Goal: Find specific page/section: Find specific page/section

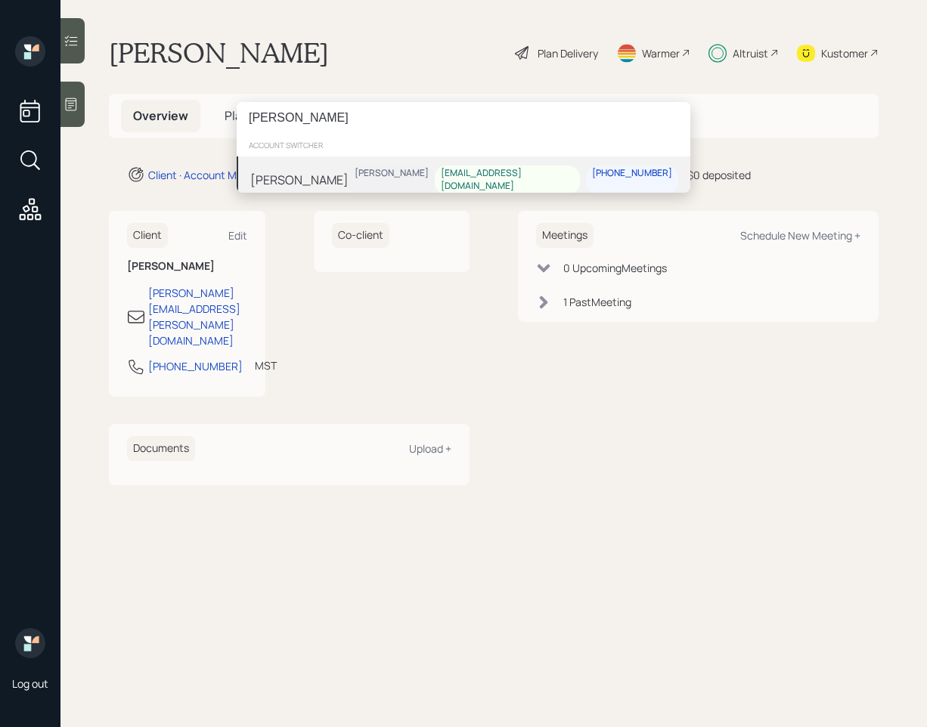
type input "[PERSON_NAME]"
click at [372, 174] on div "Cheryl Battazzo Treva Nostdahl crbattazzo@comcast.net 541-941-0615" at bounding box center [464, 179] width 454 height 47
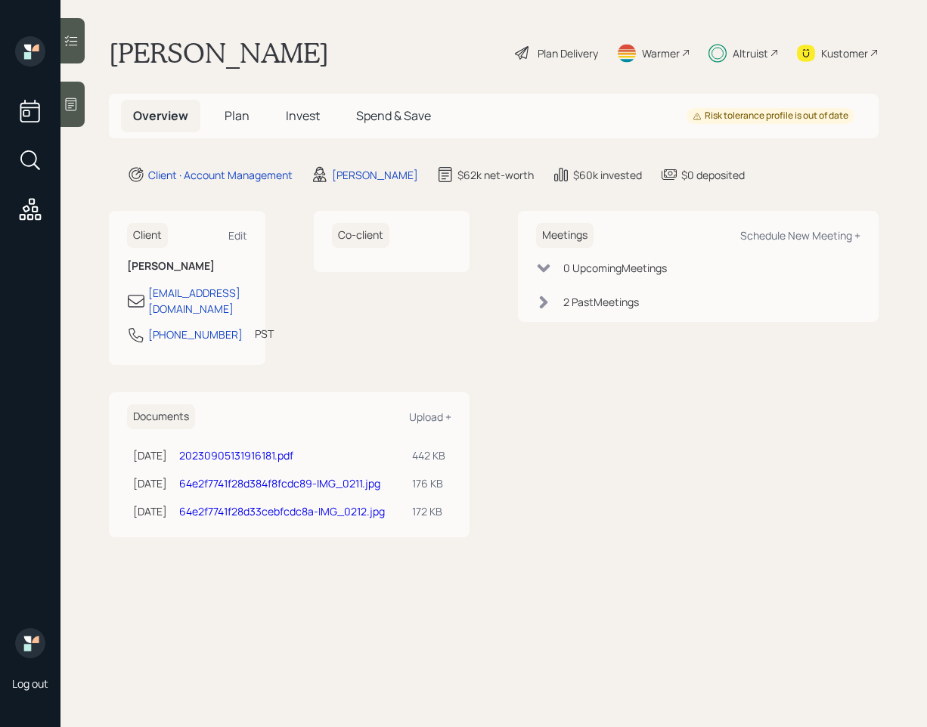
click at [70, 106] on icon at bounding box center [70, 104] width 15 height 15
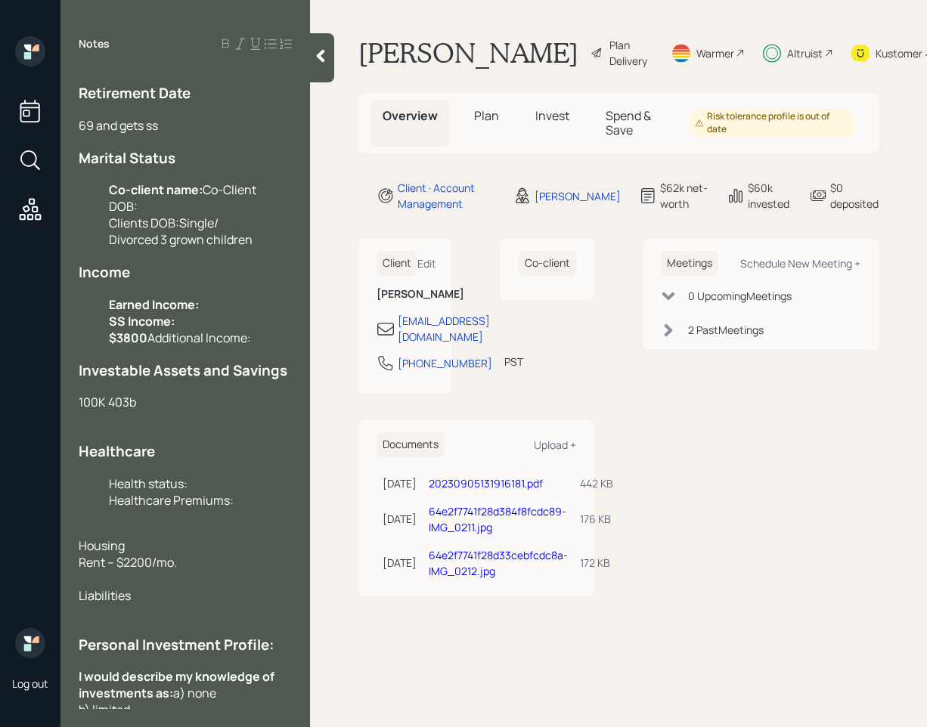
scroll to position [426, 0]
